Goal: Task Accomplishment & Management: Use online tool/utility

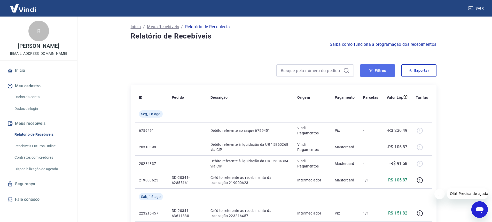
click at [384, 69] on button "Filtros" at bounding box center [377, 70] width 35 height 12
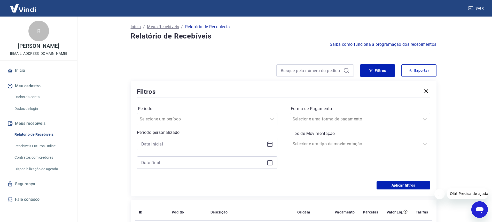
click at [270, 146] on icon at bounding box center [270, 144] width 6 height 6
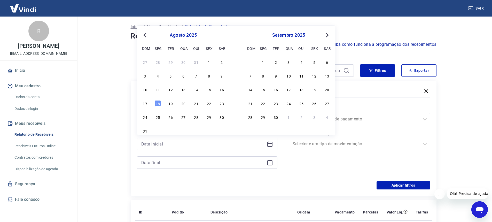
click at [145, 36] on span "Previous Month" at bounding box center [145, 35] width 0 height 6
click at [197, 59] on div "1" at bounding box center [196, 62] width 6 height 6
type input "[DATE]"
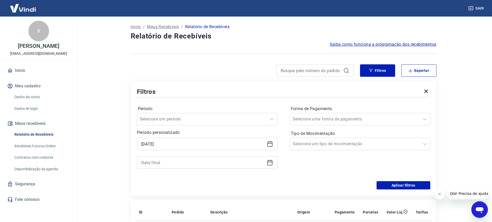
click at [271, 164] on icon at bounding box center [270, 162] width 6 height 6
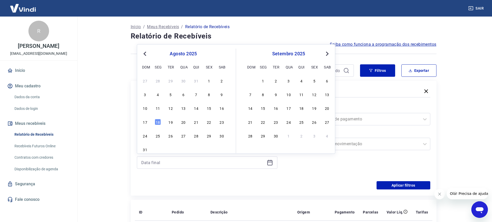
click at [145, 55] on span "Previous Month" at bounding box center [145, 54] width 0 height 6
click at [194, 135] on div "31" at bounding box center [196, 136] width 6 height 6
type input "[DATE]"
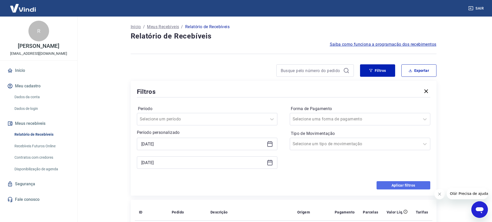
click at [380, 185] on button "Aplicar filtros" at bounding box center [404, 185] width 54 height 8
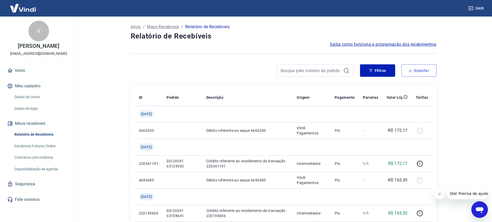
click at [421, 71] on button "Exportar" at bounding box center [419, 70] width 35 height 12
type input "[DATE]"
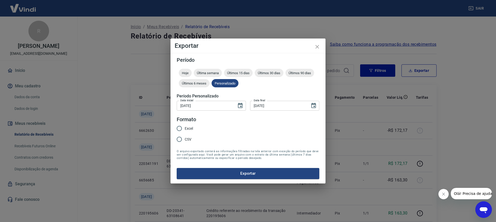
click at [191, 129] on span "Excel" at bounding box center [189, 128] width 8 height 5
click at [185, 129] on input "Excel" at bounding box center [179, 128] width 11 height 11
radio input "true"
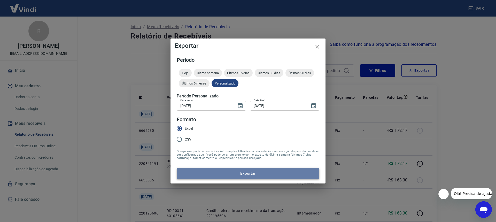
click at [283, 173] on button "Exportar" at bounding box center [248, 173] width 143 height 11
